Goal: Task Accomplishment & Management: Complete application form

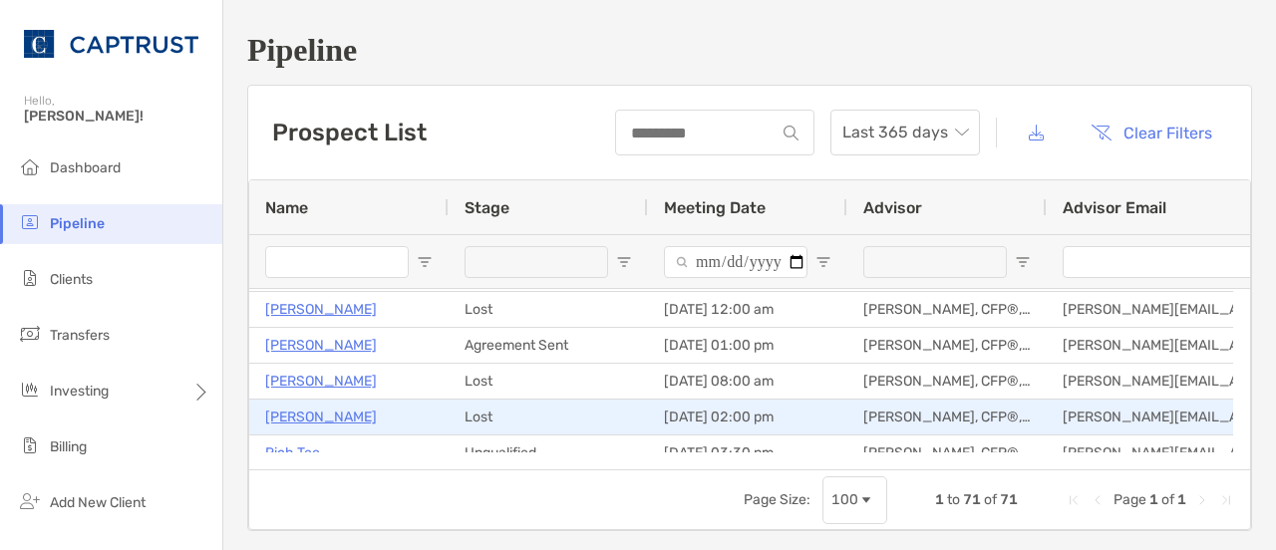
scroll to position [332, 0]
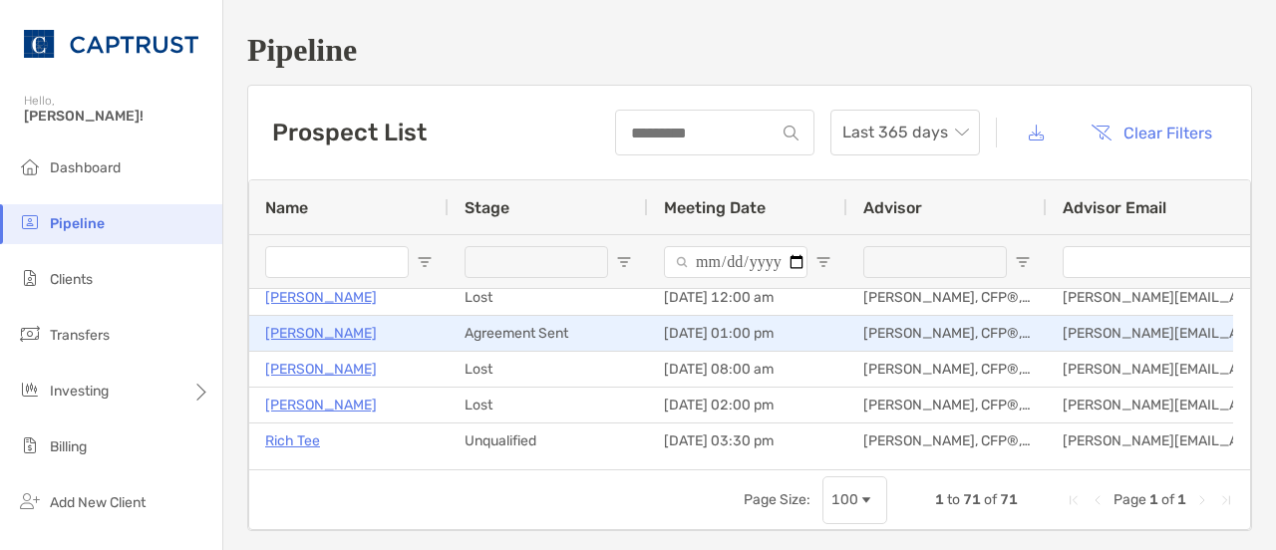
click at [339, 337] on p "[PERSON_NAME]" at bounding box center [321, 333] width 112 height 25
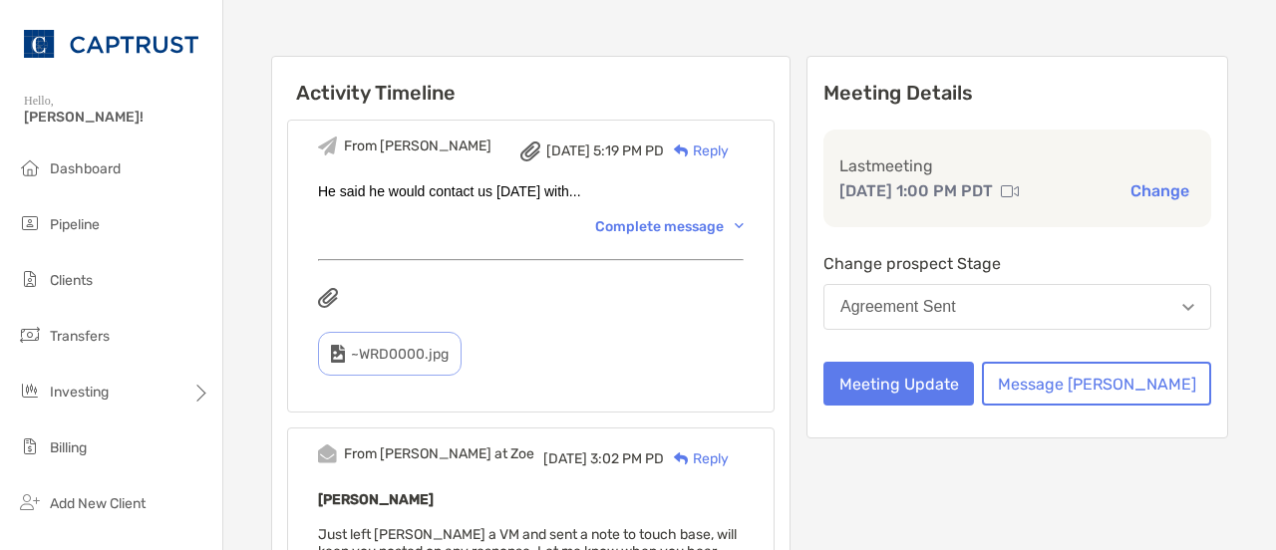
scroll to position [212, 0]
click at [974, 405] on button "Meeting Update" at bounding box center [898, 383] width 151 height 44
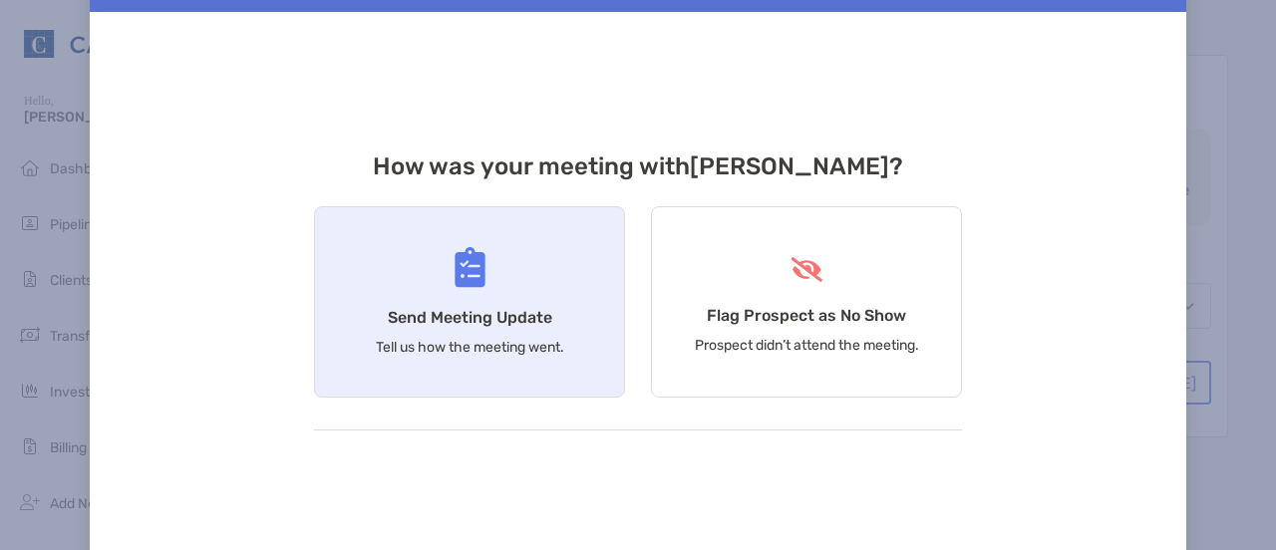
click at [538, 316] on h4 "Send Meeting Update" at bounding box center [470, 317] width 164 height 19
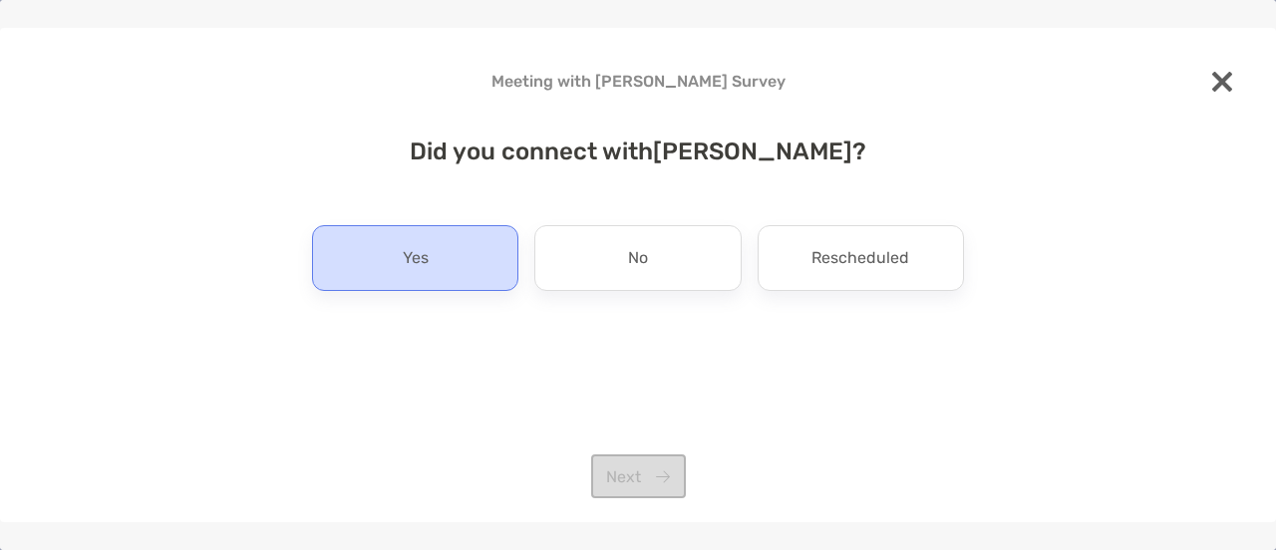
click at [425, 253] on p "Yes" at bounding box center [416, 258] width 26 height 32
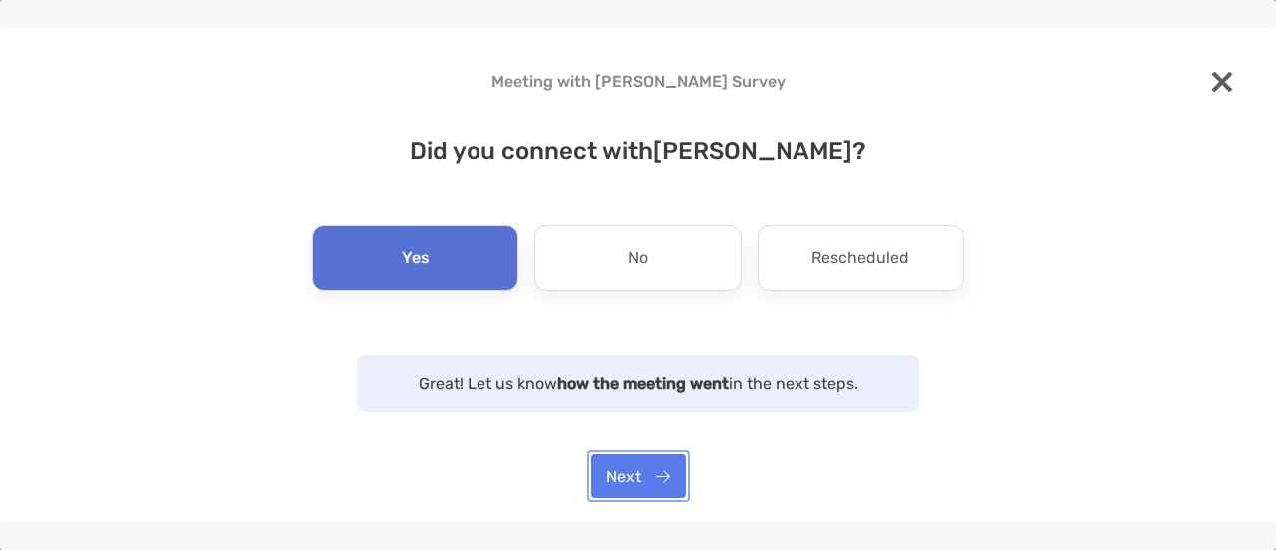
click at [626, 470] on button "Next" at bounding box center [638, 477] width 95 height 44
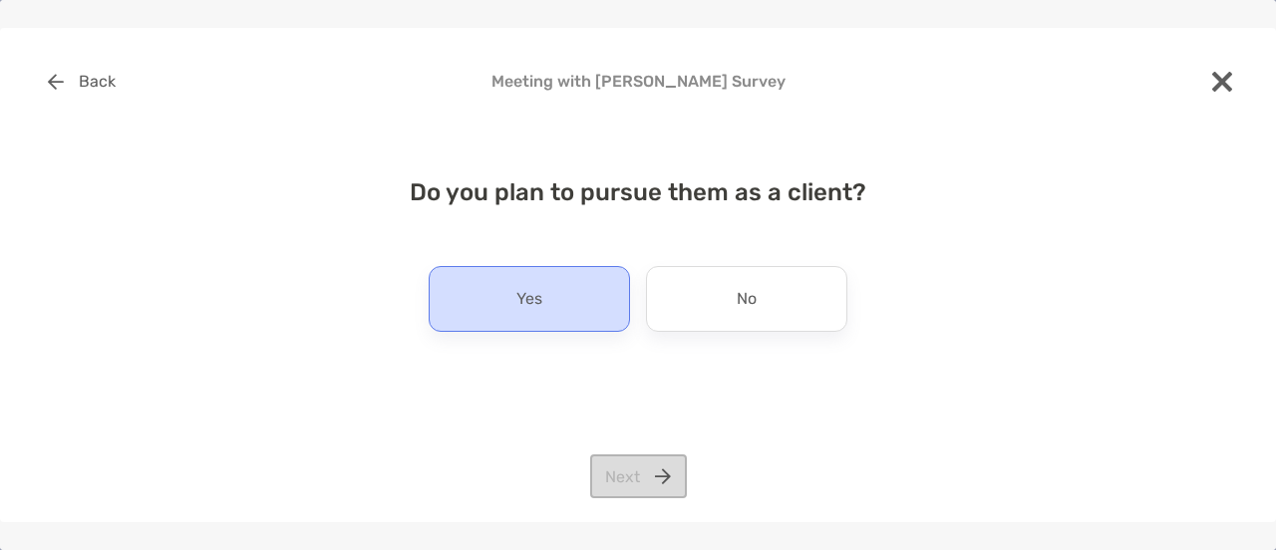
click at [570, 309] on div "Yes" at bounding box center [529, 299] width 201 height 66
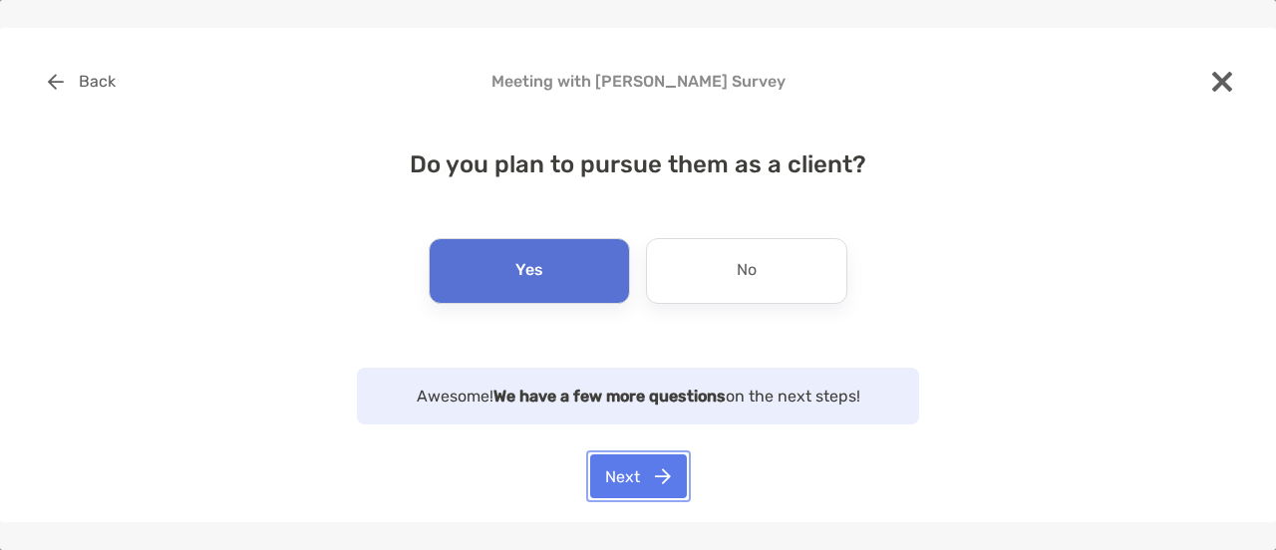
click at [641, 489] on button "Next" at bounding box center [638, 477] width 97 height 44
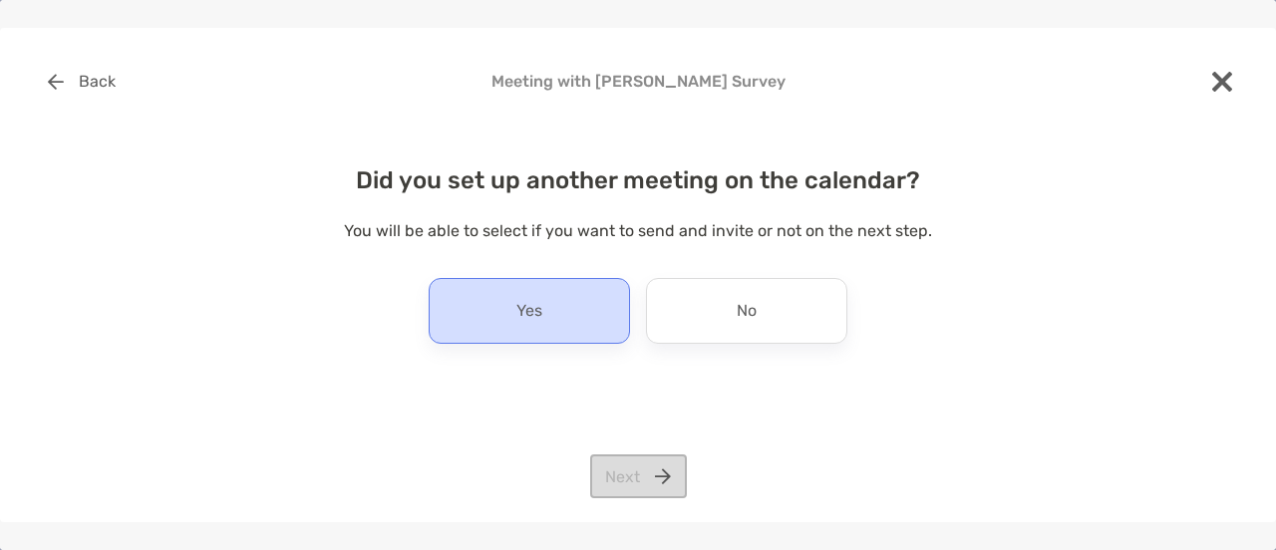
click at [574, 318] on div "Yes" at bounding box center [529, 311] width 201 height 66
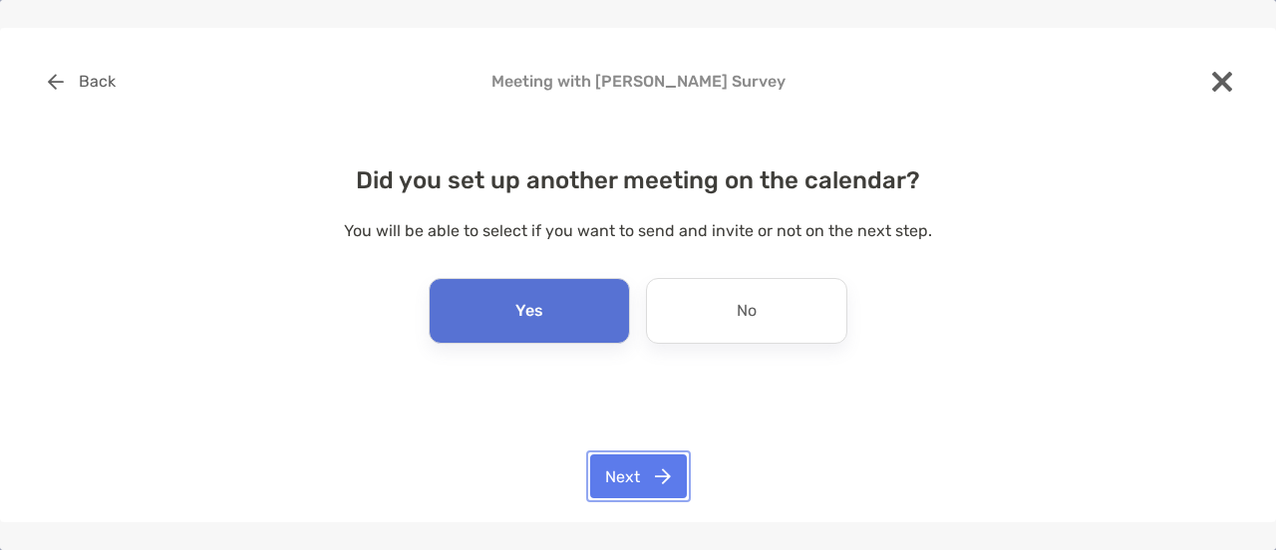
click at [656, 480] on button "Next" at bounding box center [638, 477] width 97 height 44
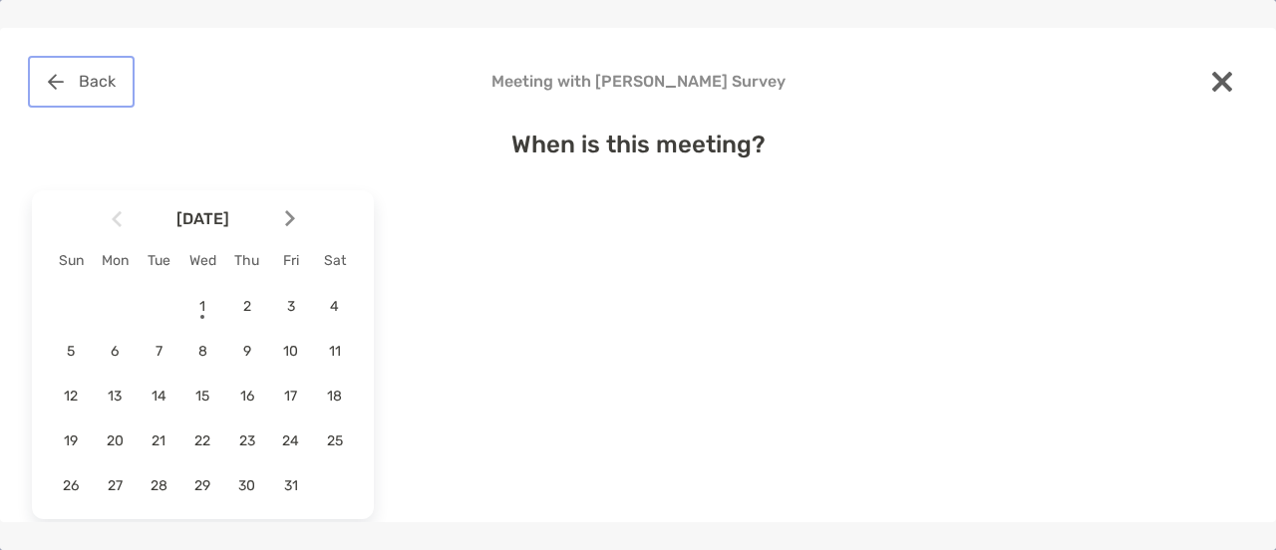
click at [64, 87] on button "Back" at bounding box center [81, 82] width 99 height 44
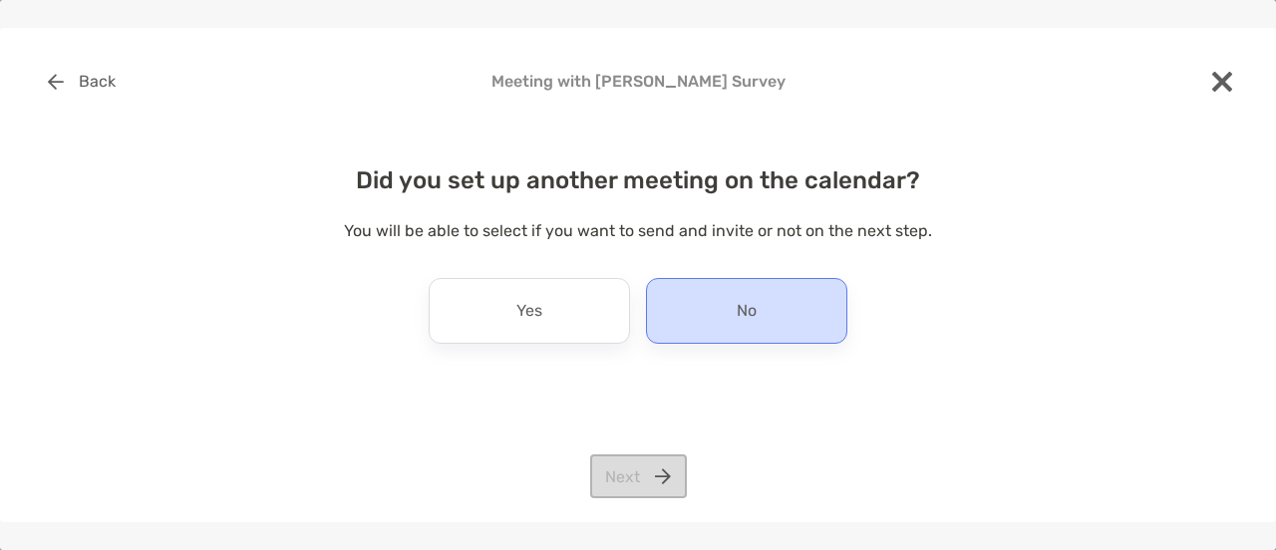
click at [747, 326] on p "No" at bounding box center [747, 311] width 20 height 32
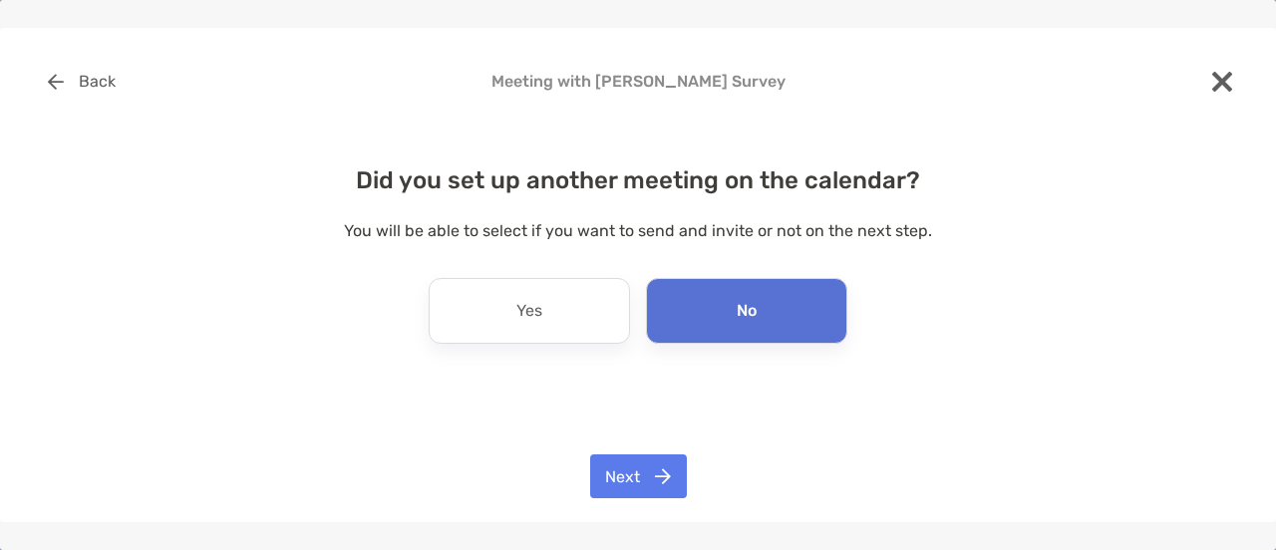
click at [1218, 72] on img at bounding box center [1222, 82] width 20 height 20
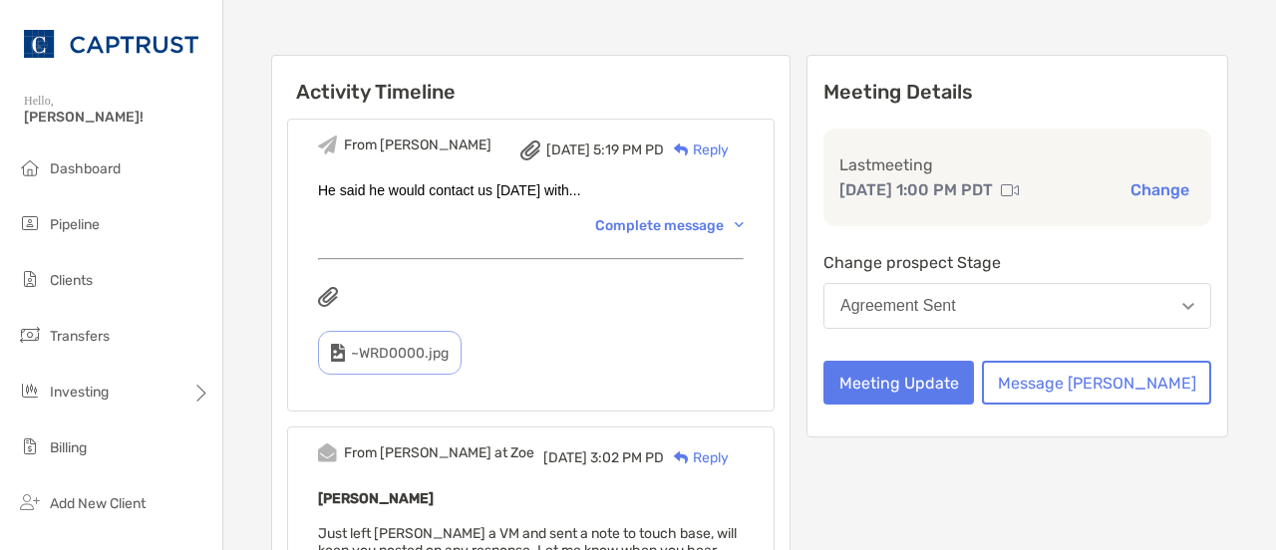
click at [1080, 329] on button "Agreement Sent" at bounding box center [1017, 306] width 388 height 46
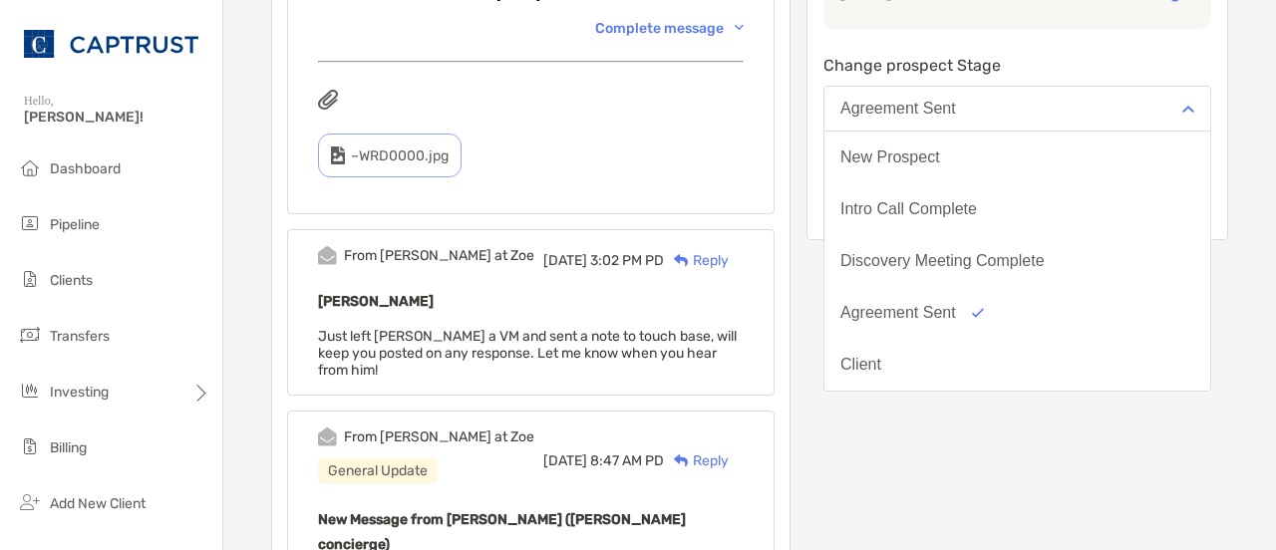
scroll to position [416, 0]
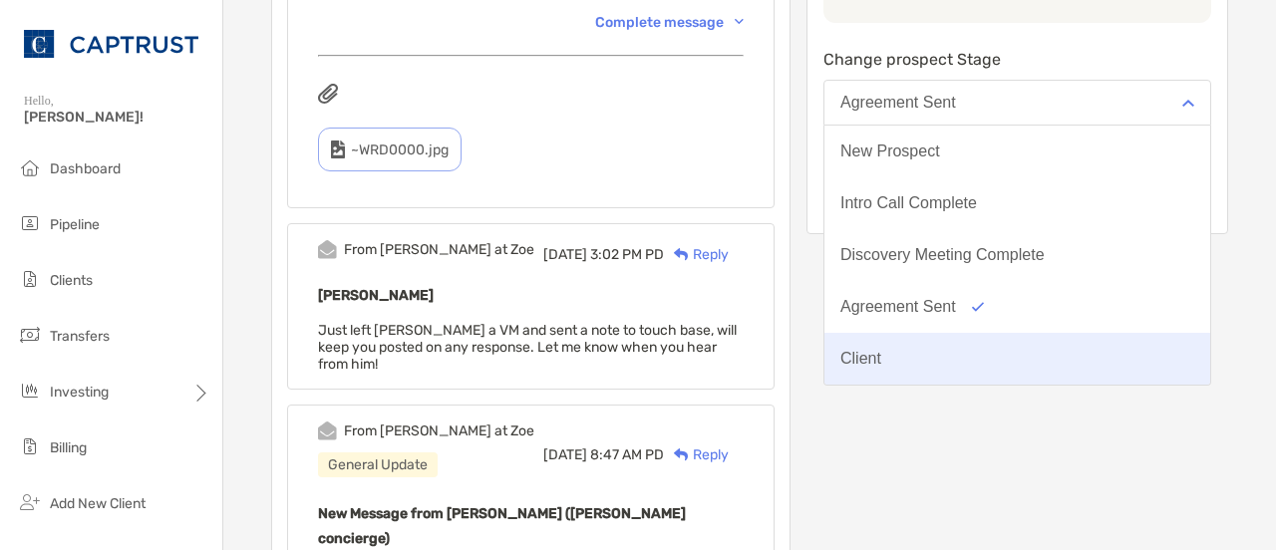
click at [881, 368] on div "Client" at bounding box center [860, 359] width 41 height 18
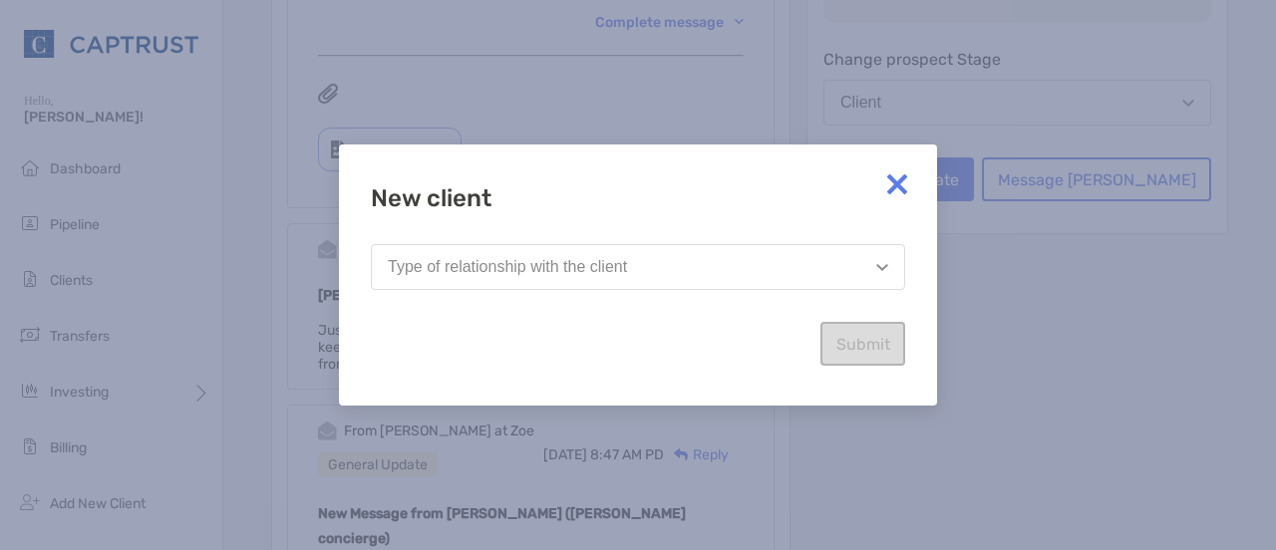
click at [698, 279] on button "Type of relationship with the client" at bounding box center [638, 267] width 534 height 46
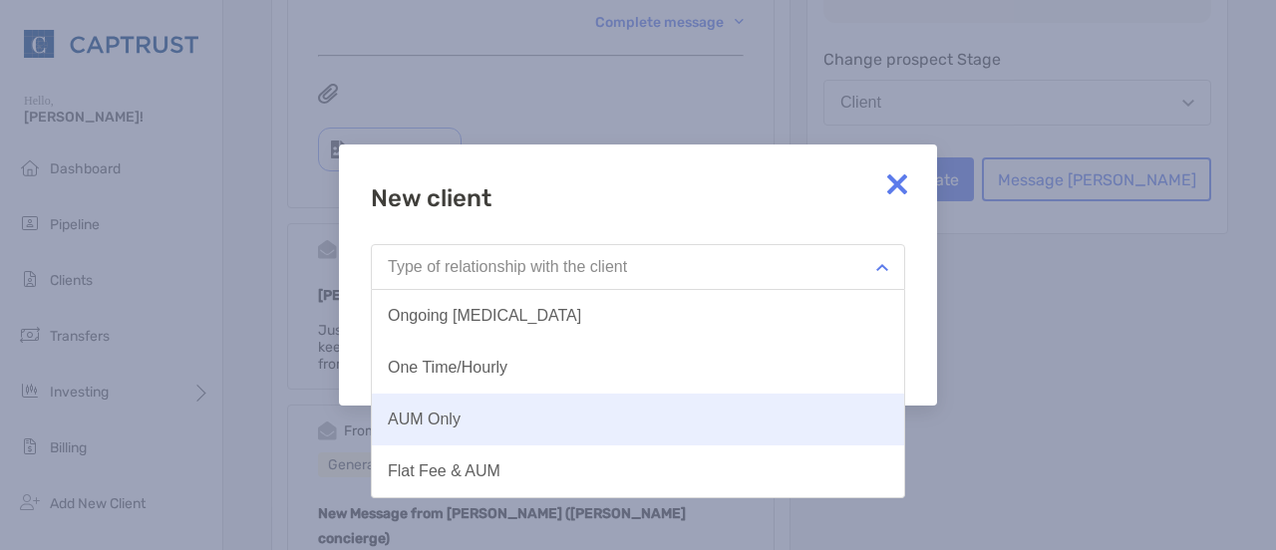
click at [468, 426] on button "AUM Only" at bounding box center [638, 420] width 532 height 52
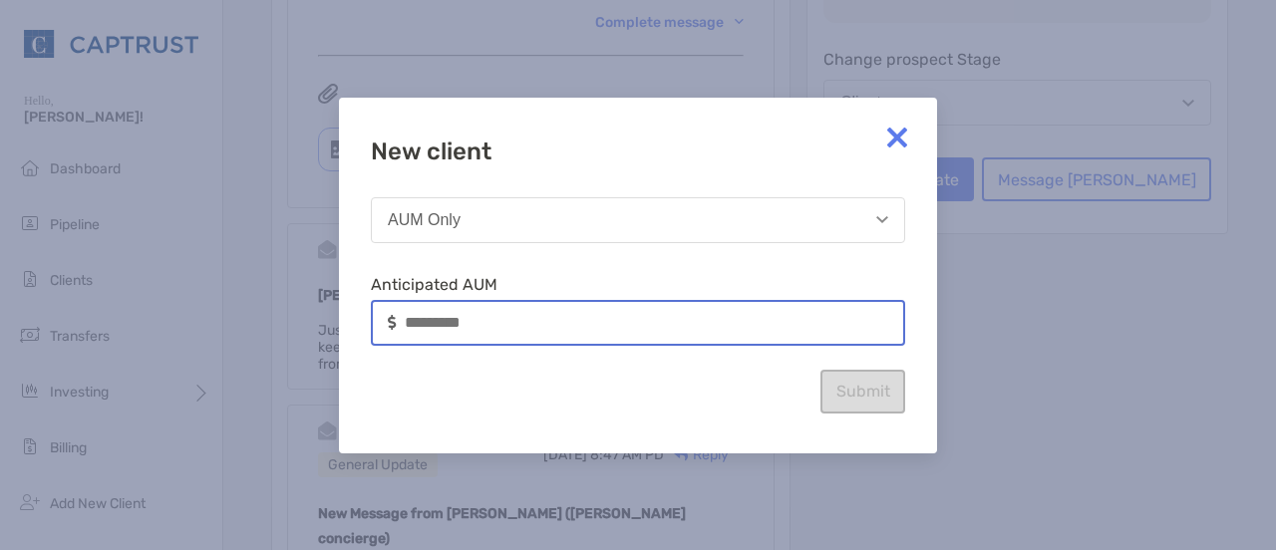
drag, startPoint x: 569, startPoint y: 318, endPoint x: 292, endPoint y: 323, distance: 277.1
click at [287, 319] on div "New client AUM Only Anticipated AUM Submit" at bounding box center [638, 275] width 1276 height 550
type input "*******"
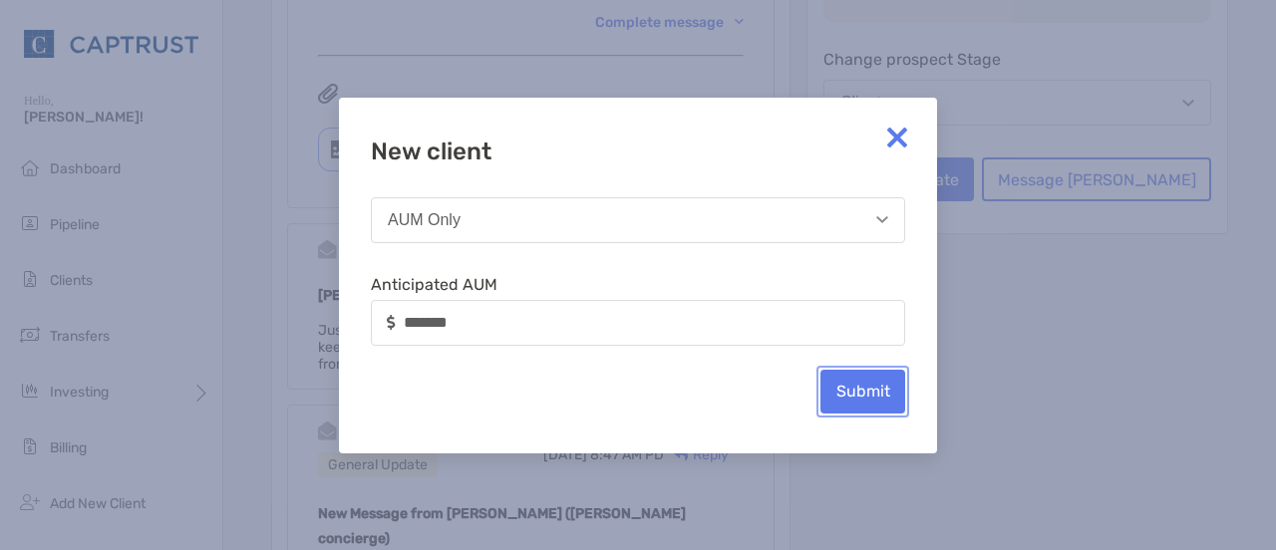
click at [851, 370] on button "Submit" at bounding box center [862, 392] width 85 height 44
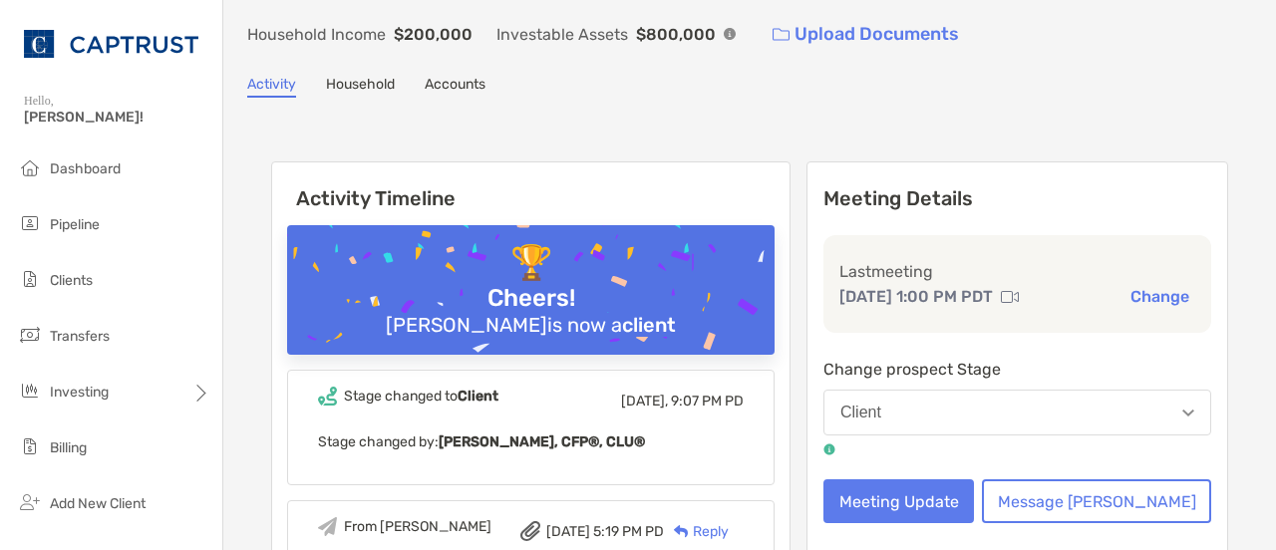
scroll to position [0, 0]
